Goal: Task Accomplishment & Management: Complete application form

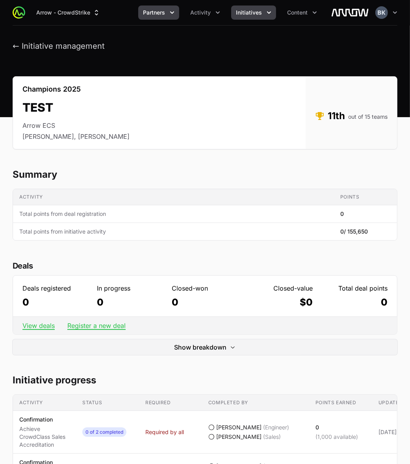
click at [168, 11] on icon "Partners menu" at bounding box center [172, 13] width 8 height 8
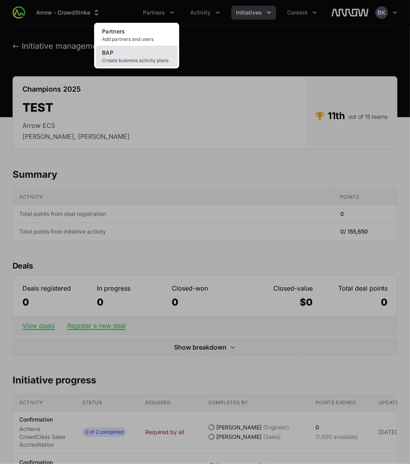
click at [134, 56] on link "BAP Create business activity plans" at bounding box center [137, 56] width 82 height 21
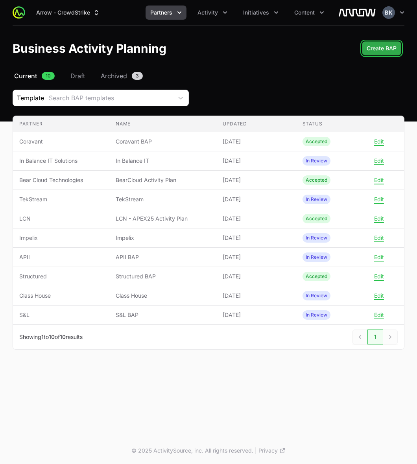
click at [380, 45] on span "Create BAP" at bounding box center [382, 48] width 30 height 9
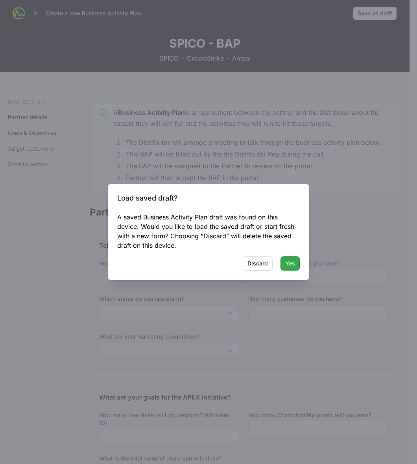
click at [290, 265] on span "Yes" at bounding box center [290, 263] width 10 height 9
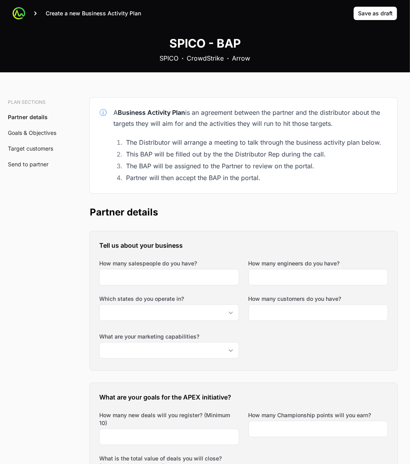
click at [394, 33] on div "SPICO - BAP SPICO · CrowdStrike · Arrow" at bounding box center [205, 50] width 410 height 46
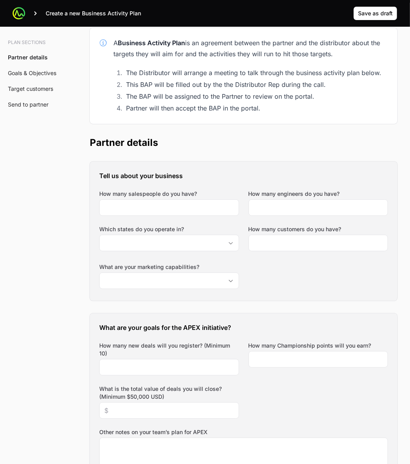
scroll to position [59, 0]
